Goal: Ask a question

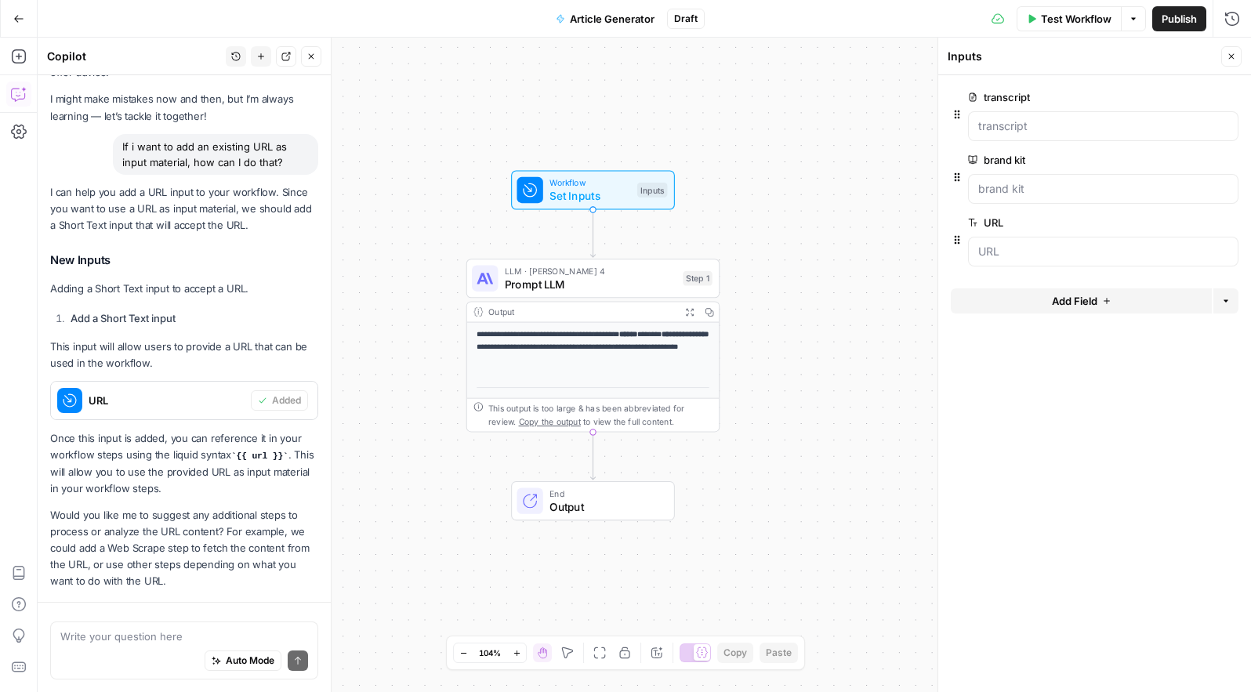
scroll to position [137, 0]
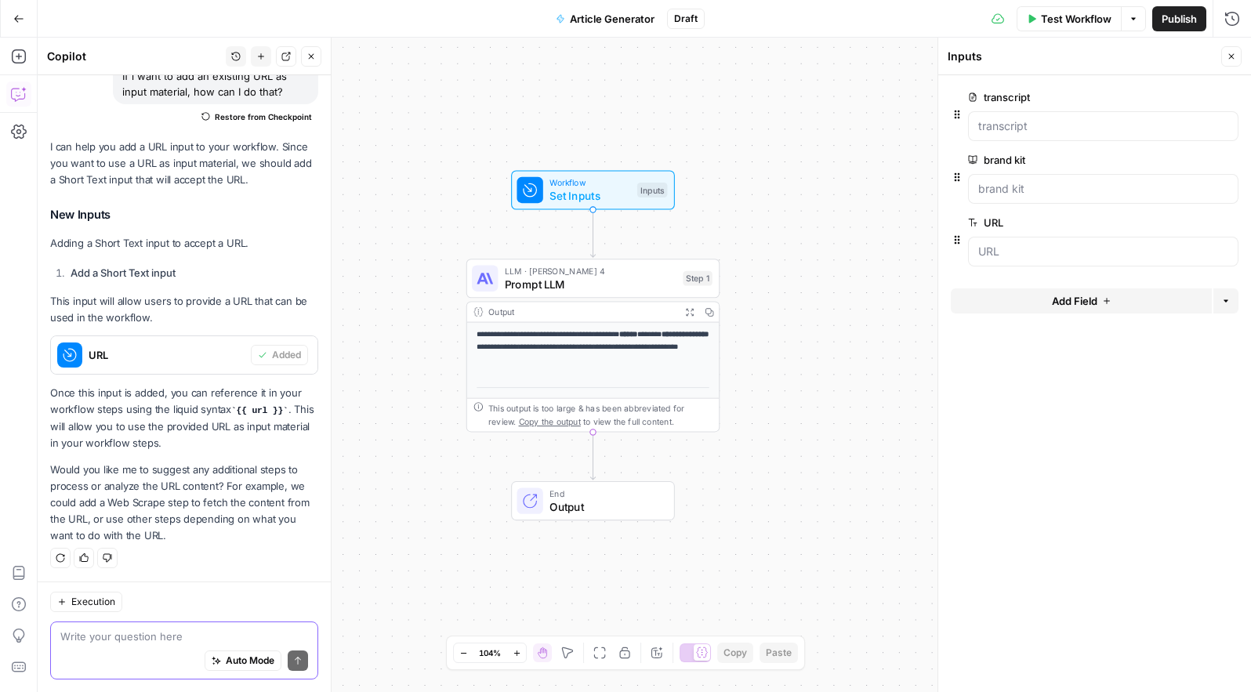
click at [130, 636] on textarea at bounding box center [184, 637] width 248 height 16
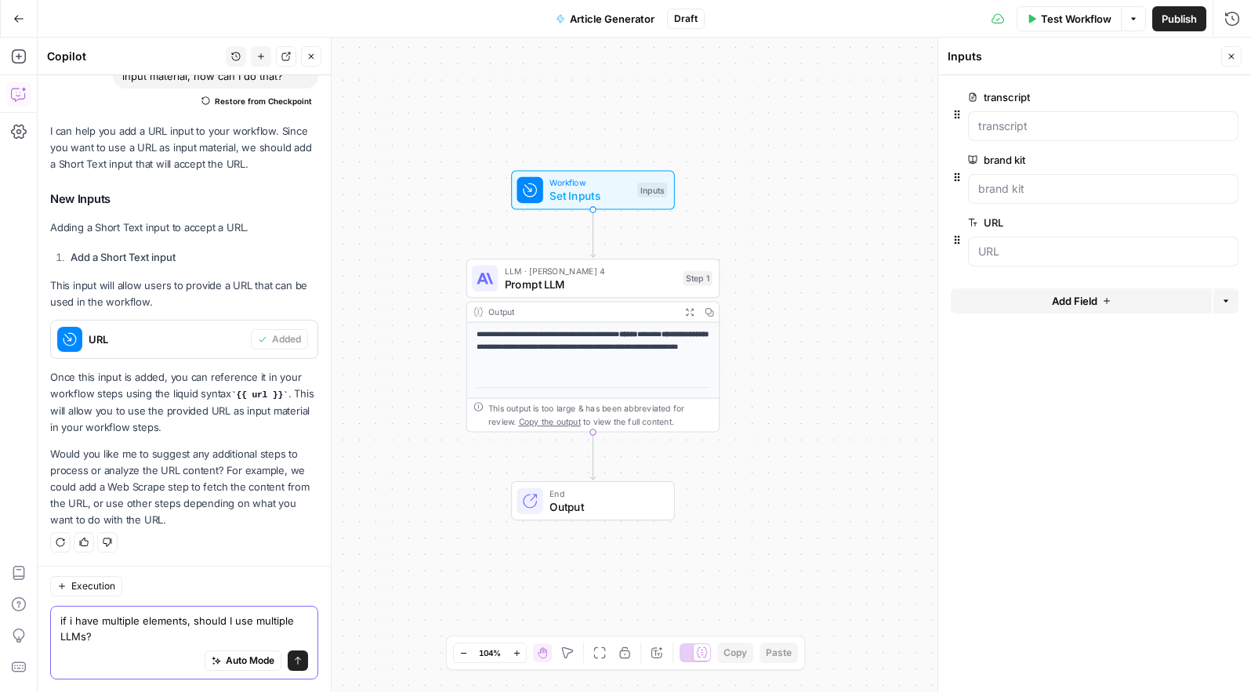
type textarea "if i have multiple elements, should I use multiple LLMs?"
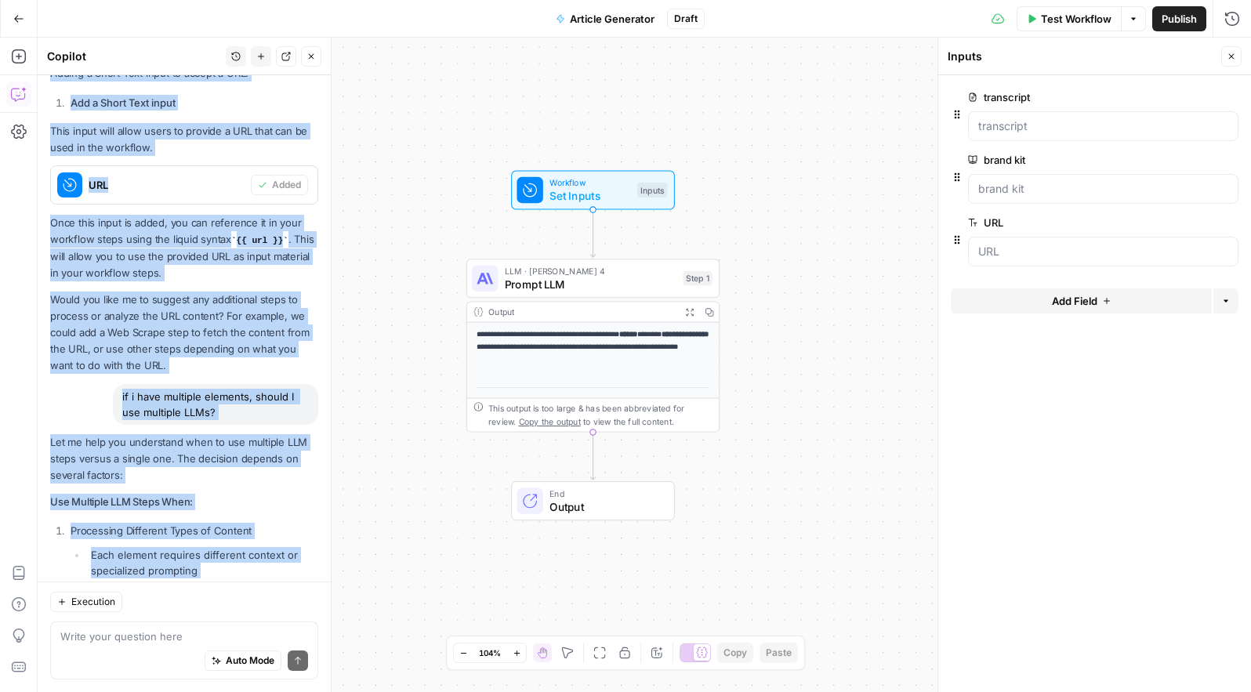
scroll to position [216, 0]
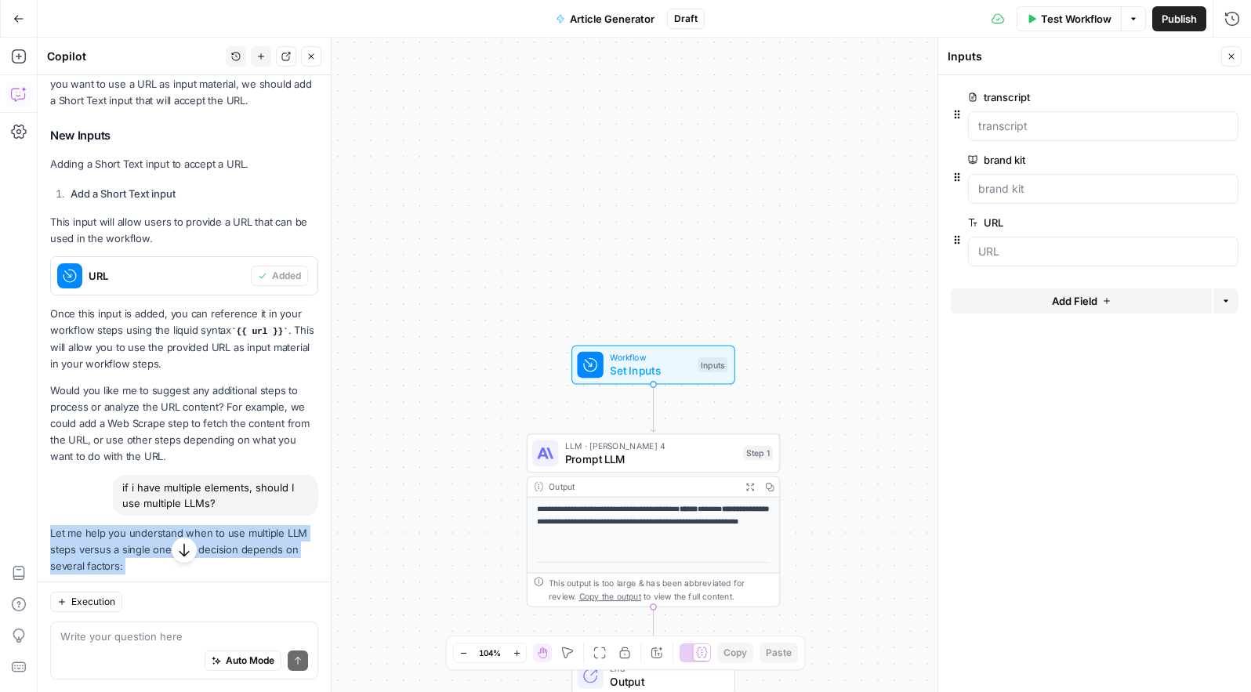
drag, startPoint x: 297, startPoint y: 528, endPoint x: 46, endPoint y: 531, distance: 250.8
click at [46, 531] on div "Hi! How can I help with your workflow? I can explain steps, debug, write prompt…" at bounding box center [184, 615] width 293 height 1513
copy div "Let me help you understand when to use multiple LLM steps versus a single one. …"
